Goal: Task Accomplishment & Management: Manage account settings

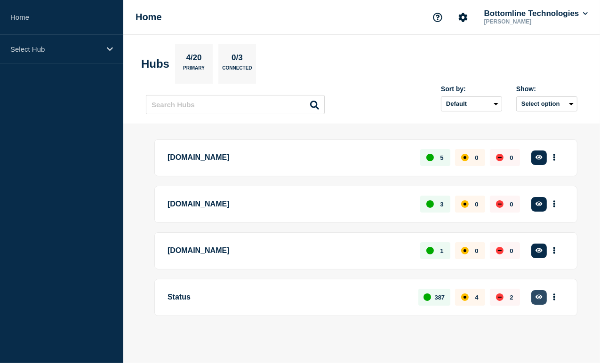
click at [542, 294] on button "button" at bounding box center [539, 297] width 16 height 15
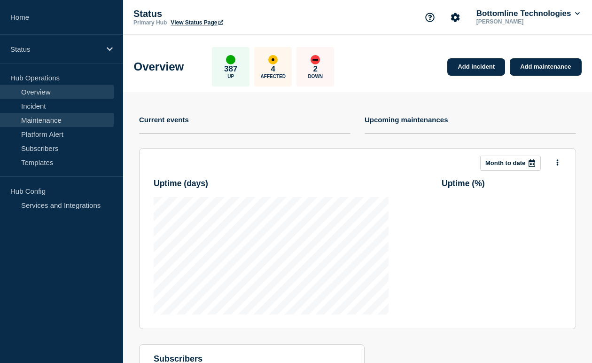
click at [39, 116] on link "Maintenance" at bounding box center [57, 120] width 114 height 14
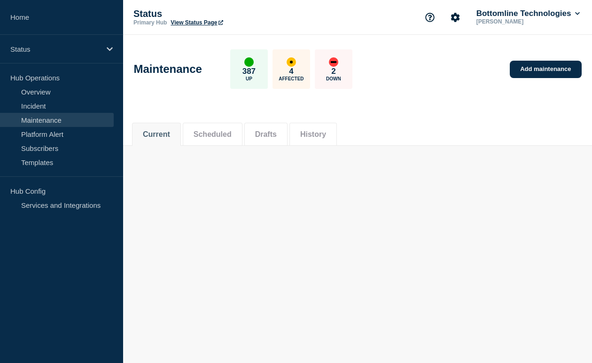
click at [217, 137] on button "Scheduled" at bounding box center [213, 134] width 38 height 8
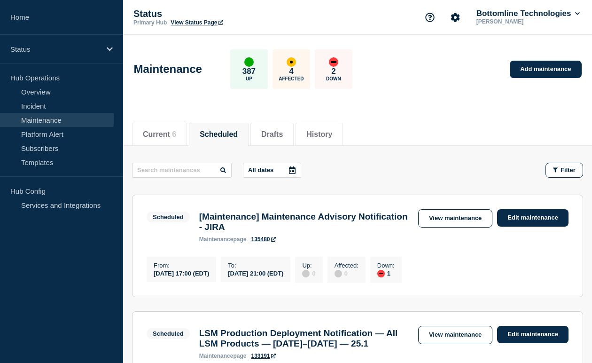
scroll to position [110, 0]
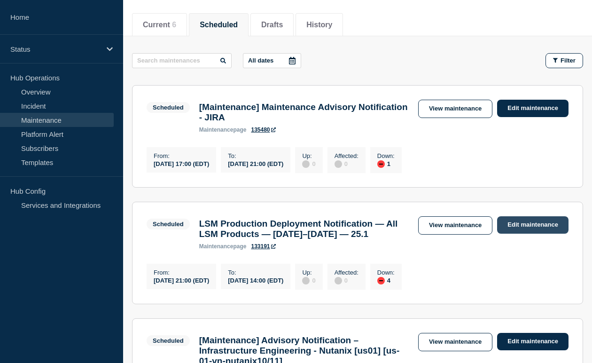
click at [530, 230] on link "Edit maintenance" at bounding box center [533, 224] width 71 height 17
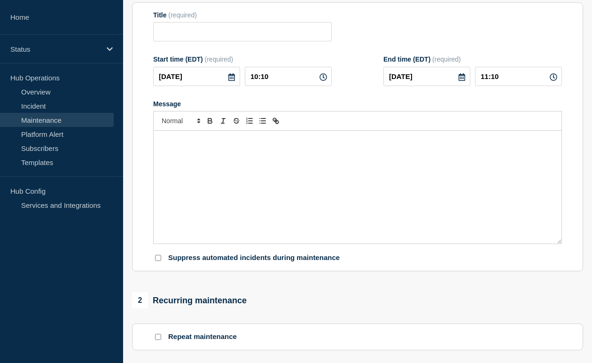
type input "LSM Production Deployment Notification — All LSM Products — [DATE]–[DATE] — 25.1"
type input "21:00"
type input "[DATE]"
type input "14:00"
checkbox input "false"
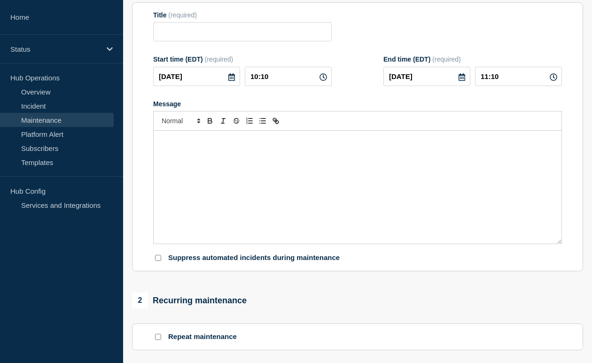
checkbox input "true"
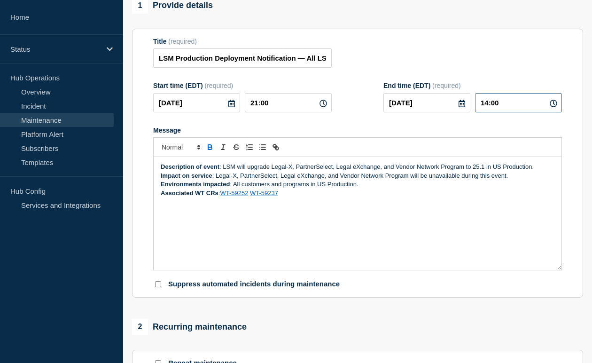
drag, startPoint x: 489, startPoint y: 109, endPoint x: 479, endPoint y: 109, distance: 9.4
click at [479, 109] on input "14:00" at bounding box center [518, 102] width 87 height 19
type input "18:00"
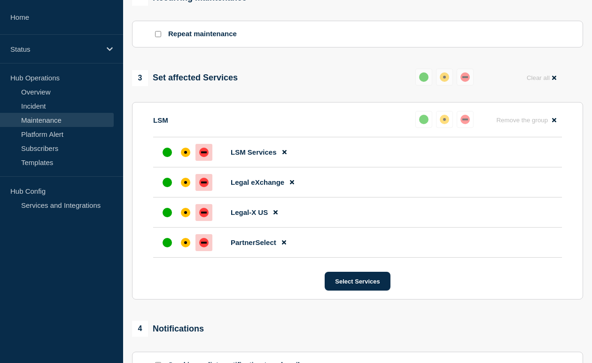
scroll to position [645, 0]
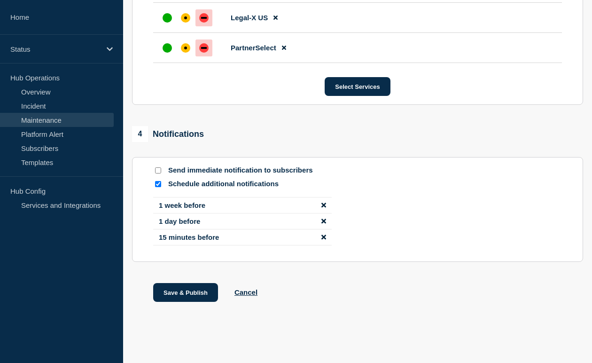
click at [159, 170] on input "Send immediate notification to subscribers" at bounding box center [158, 170] width 6 height 6
checkbox input "true"
click at [184, 289] on button "Save & Publish" at bounding box center [185, 292] width 65 height 19
